Goal: Task Accomplishment & Management: Use online tool/utility

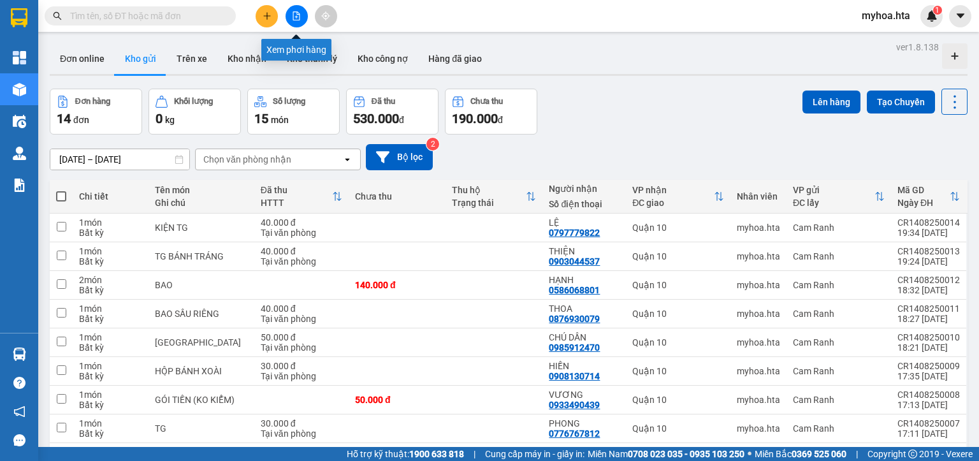
click at [293, 19] on icon "file-add" at bounding box center [296, 15] width 7 height 9
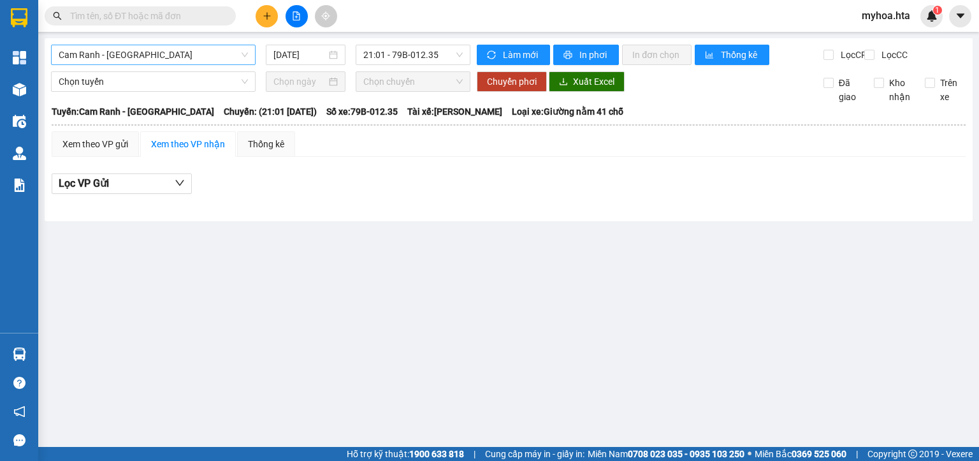
click at [191, 49] on span "Cam Ranh - [GEOGRAPHIC_DATA]" at bounding box center [153, 54] width 189 height 19
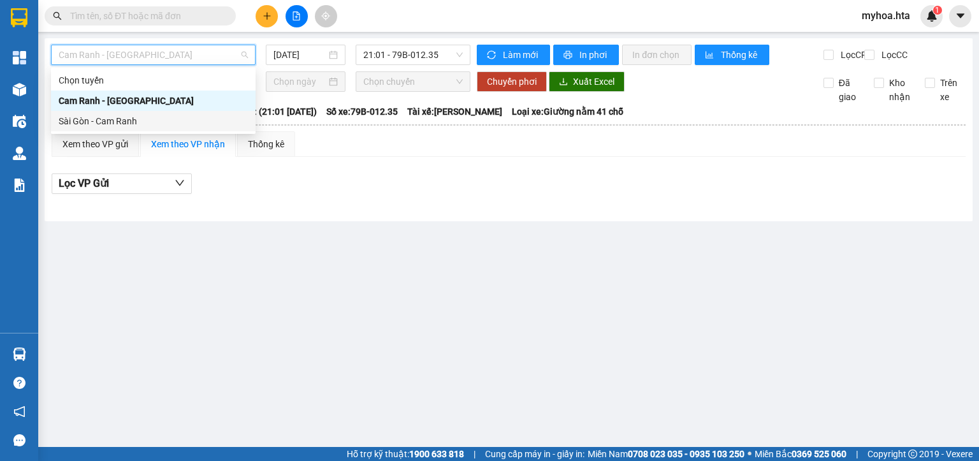
click at [199, 111] on div "Sài Gòn - Cam Ranh" at bounding box center [153, 121] width 205 height 20
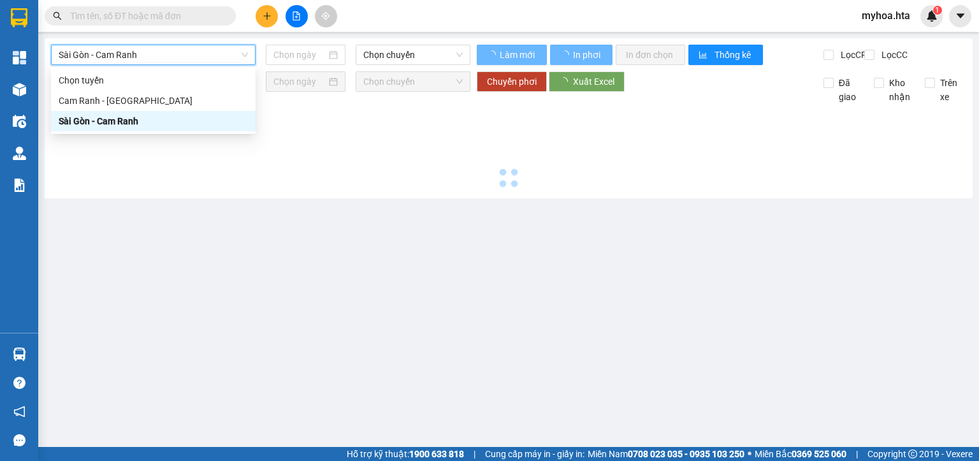
type input "[DATE]"
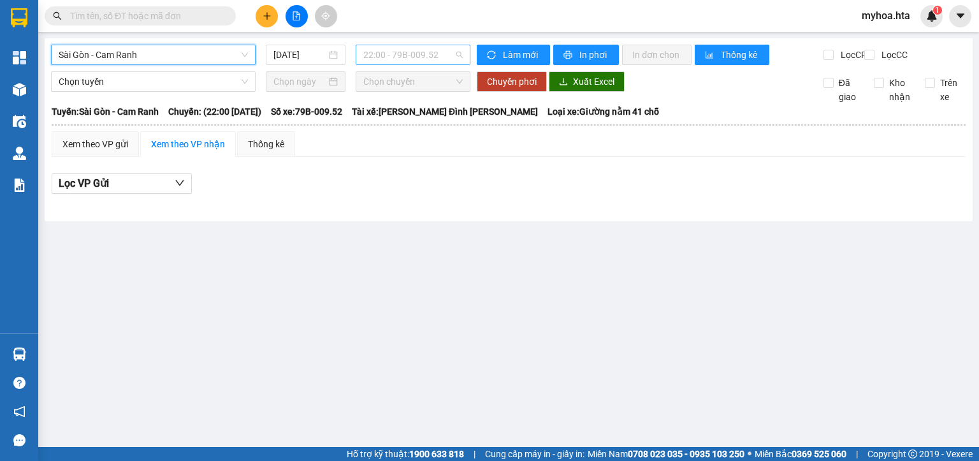
click at [394, 53] on span "22:00 - 79B-009.52" at bounding box center [413, 54] width 100 height 19
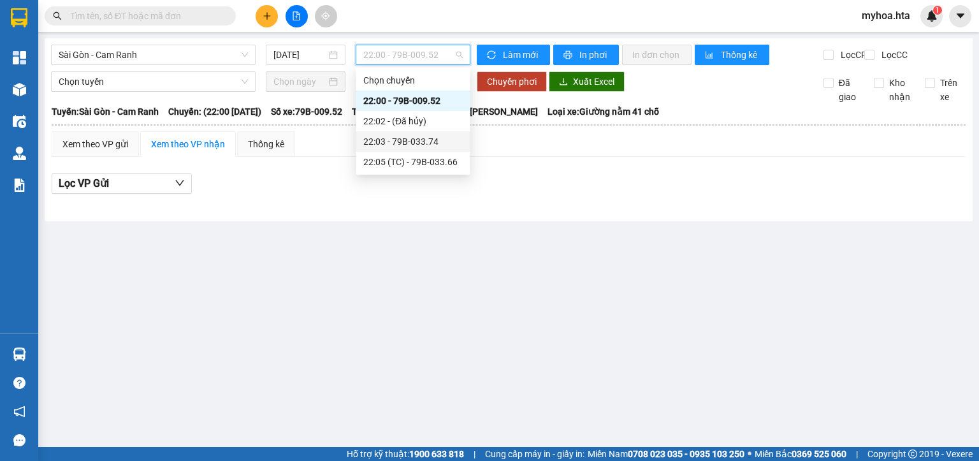
click at [435, 142] on div "22:03 - 79B-033.74" at bounding box center [412, 142] width 99 height 14
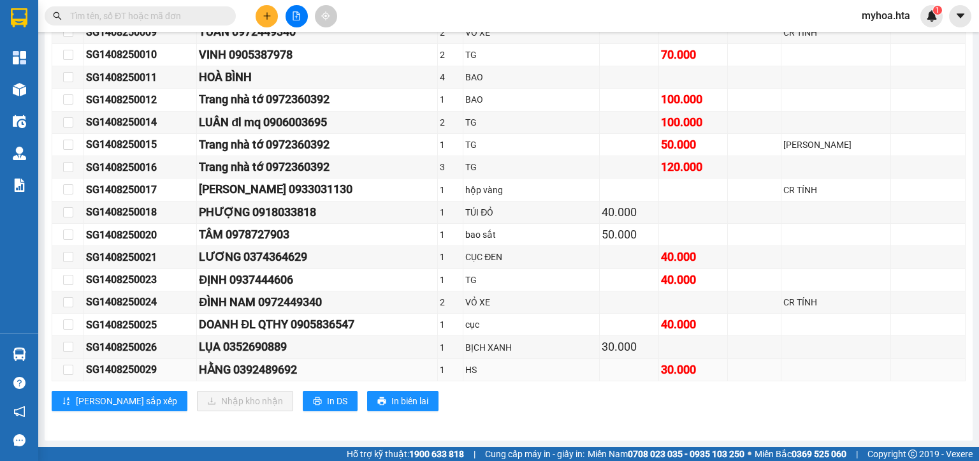
scroll to position [627, 0]
click at [327, 406] on span "In DS" at bounding box center [337, 401] width 20 height 14
